Goal: Check status: Check status

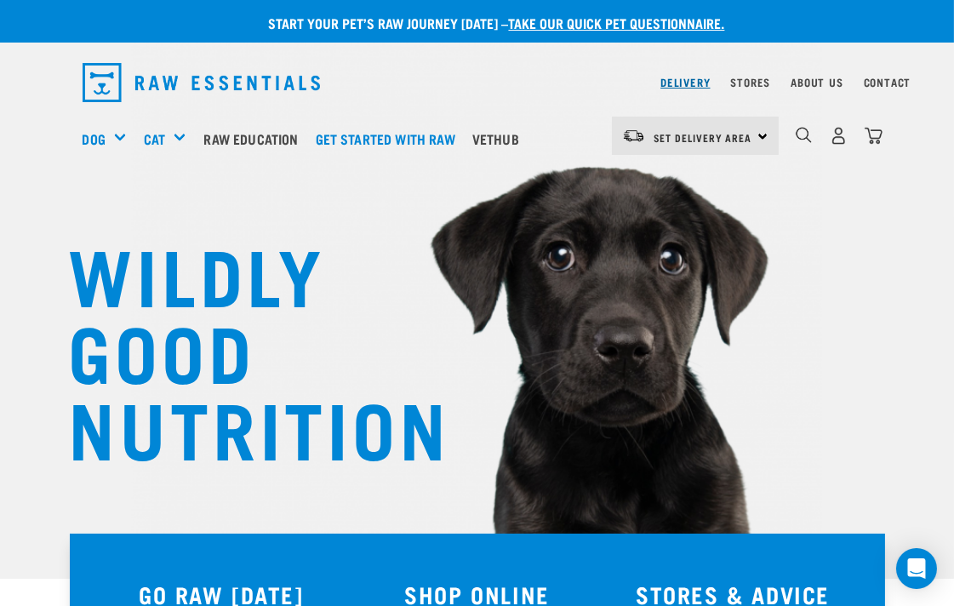
click at [670, 85] on link "Delivery" at bounding box center [684, 82] width 49 height 6
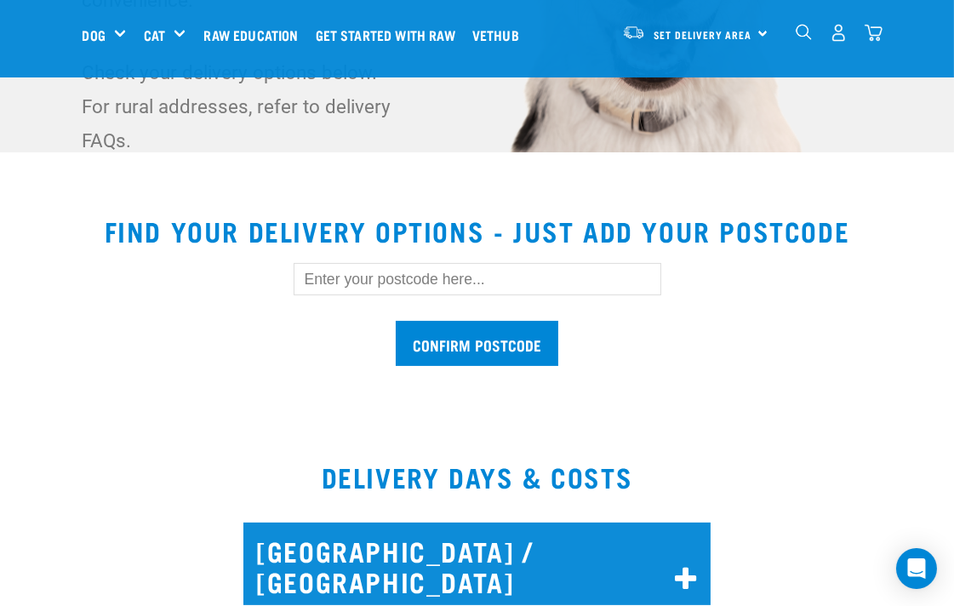
scroll to position [409, 0]
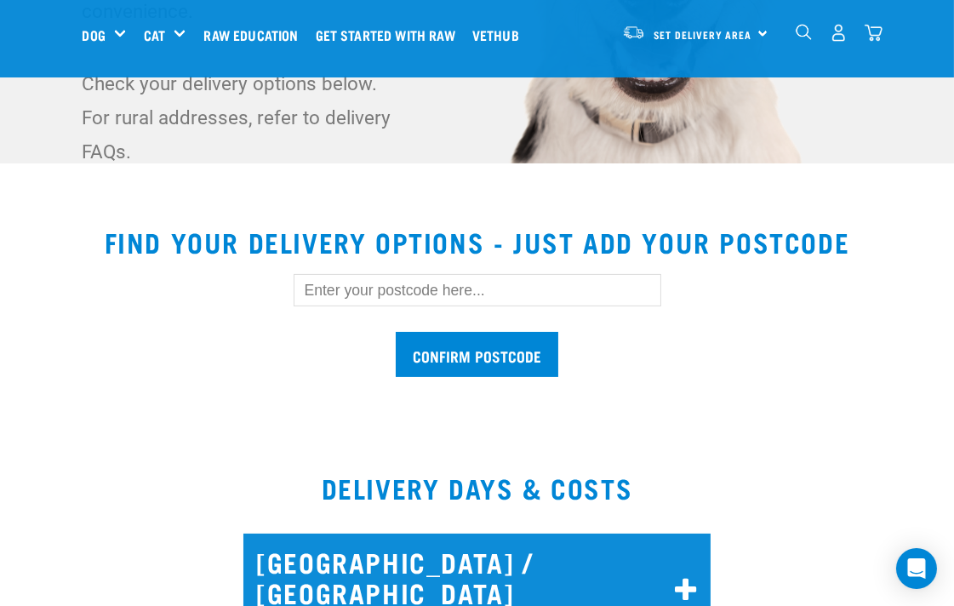
click at [346, 288] on input "text" at bounding box center [476, 290] width 367 height 32
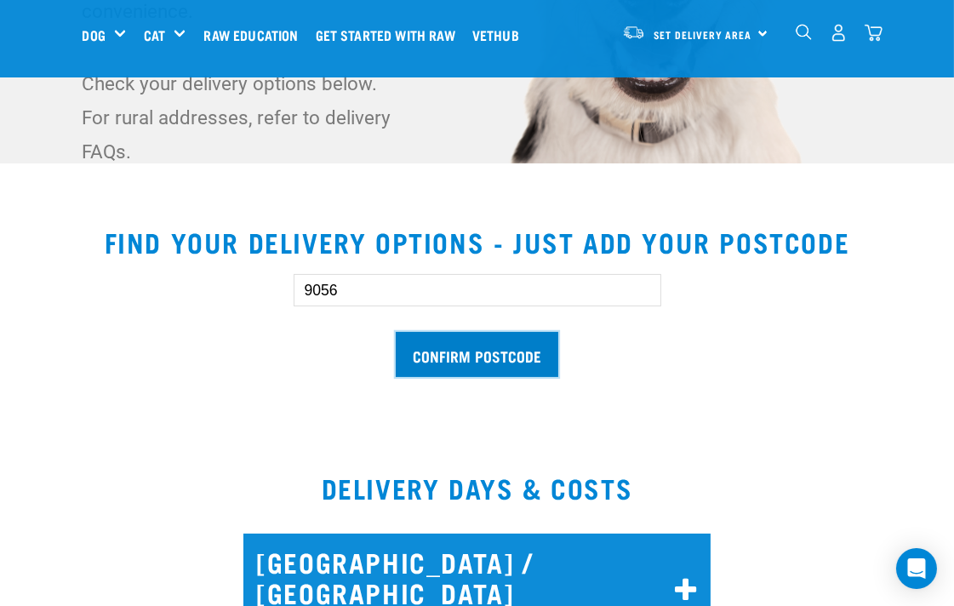
click at [470, 345] on input "Confirm postcode" at bounding box center [477, 354] width 162 height 45
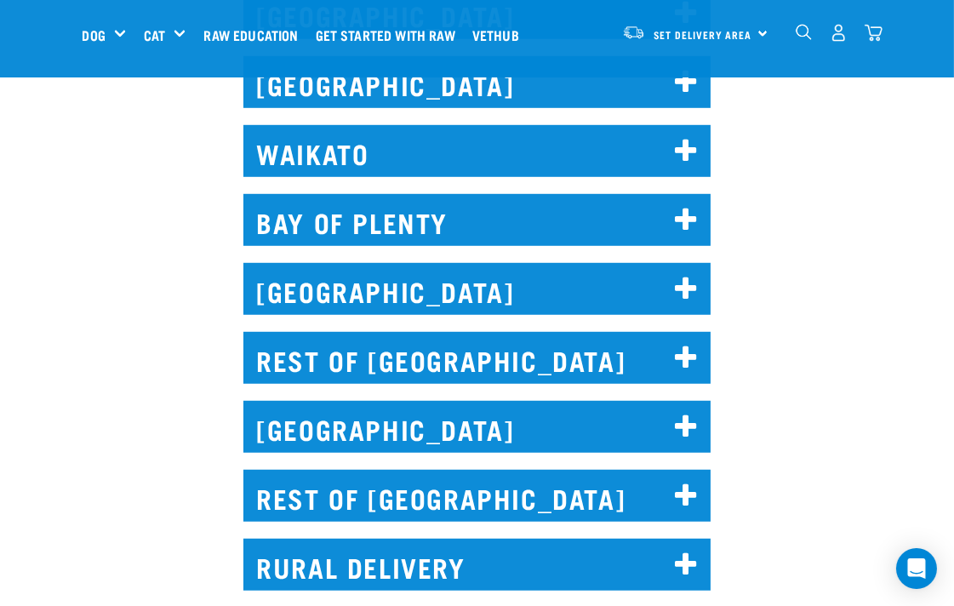
scroll to position [1543, 0]
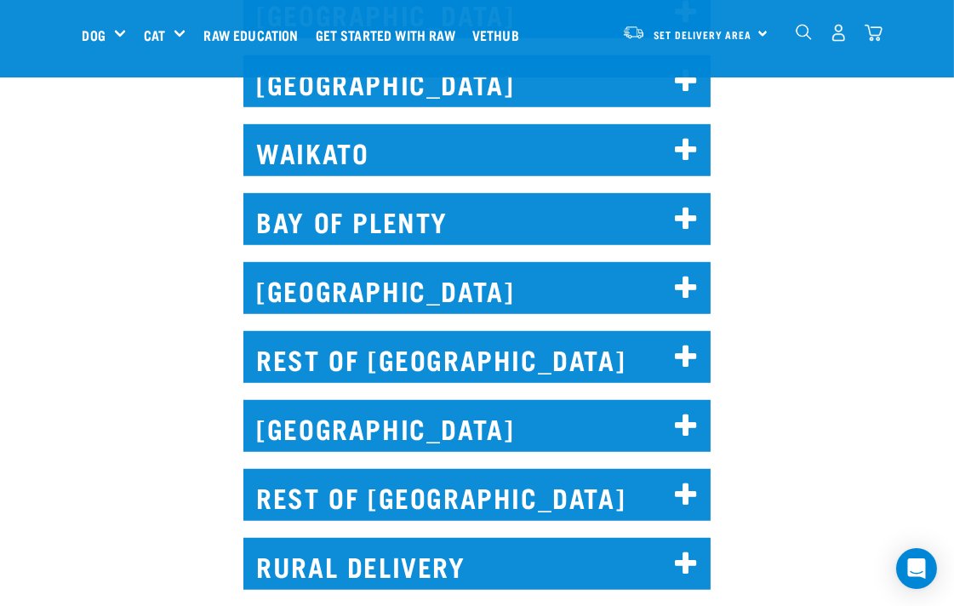
click at [681, 481] on icon at bounding box center [686, 494] width 23 height 27
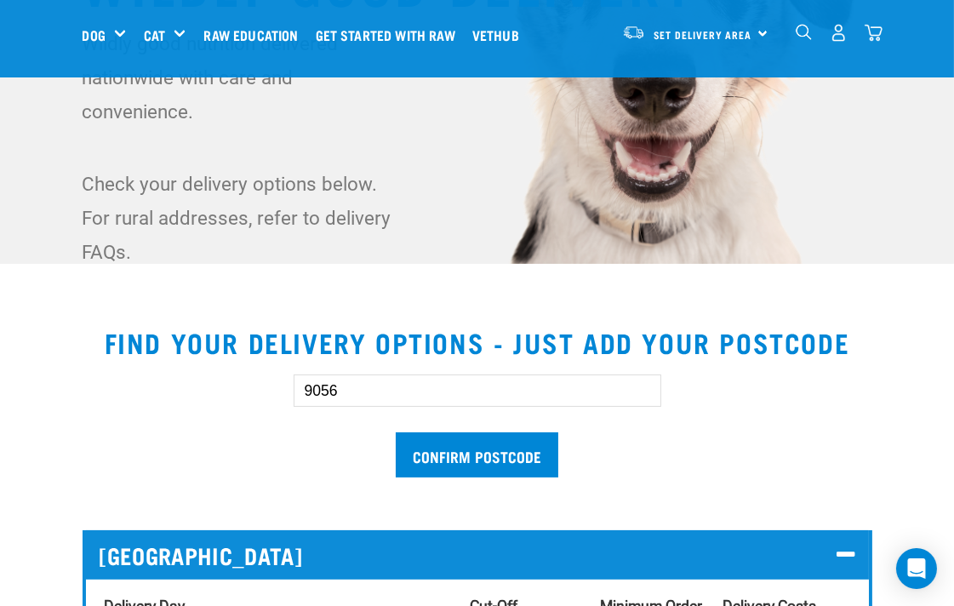
scroll to position [283, 0]
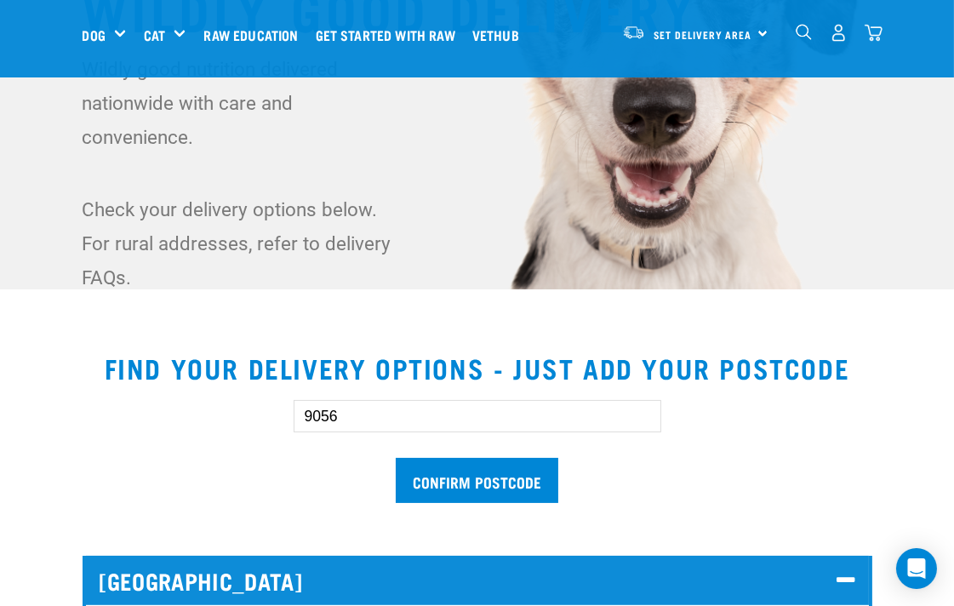
drag, startPoint x: 349, startPoint y: 418, endPoint x: 309, endPoint y: 418, distance: 40.0
click at [309, 418] on input "9056" at bounding box center [476, 416] width 367 height 32
type input "9305"
click at [489, 471] on input "Confirm postcode" at bounding box center [477, 480] width 162 height 45
click at [453, 481] on input "Confirm postcode" at bounding box center [477, 480] width 162 height 45
